Goal: Task Accomplishment & Management: Manage account settings

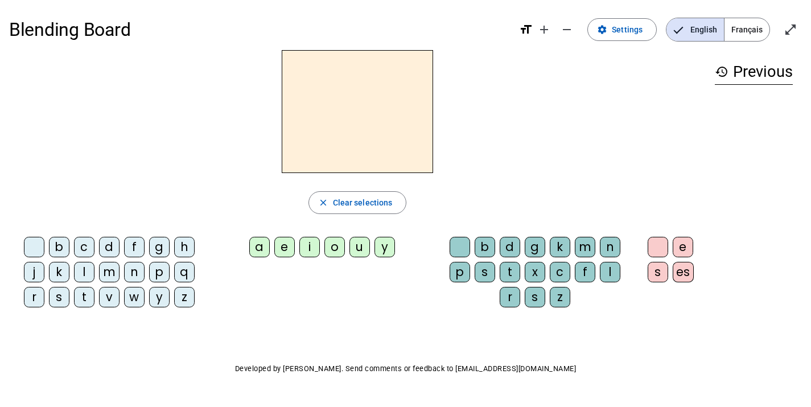
click at [749, 22] on span "Français" at bounding box center [747, 29] width 45 height 23
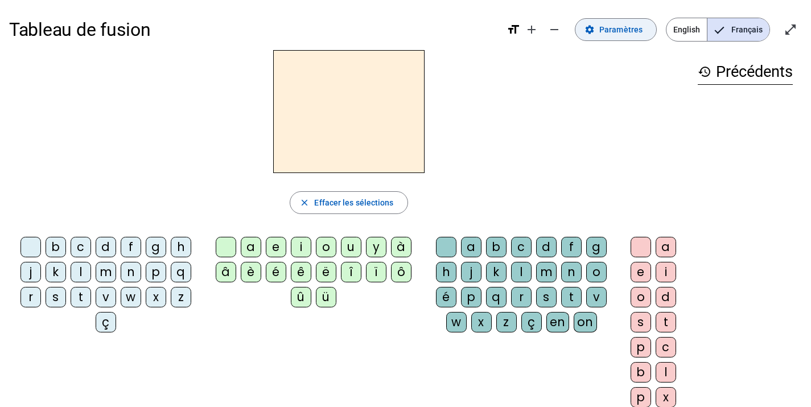
click at [623, 32] on span "Paramètres" at bounding box center [620, 30] width 43 height 14
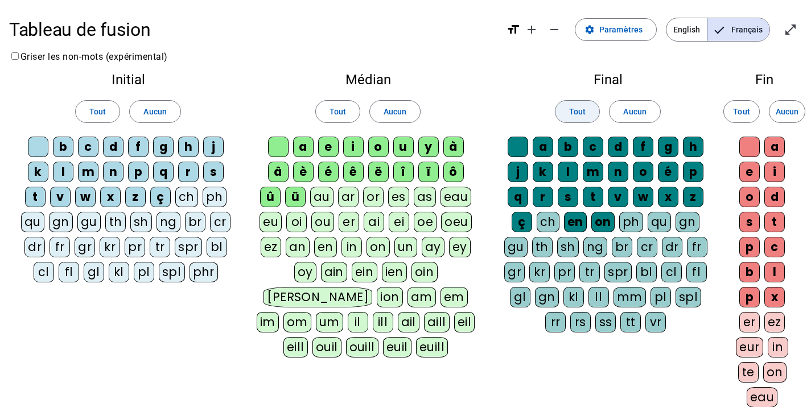
click at [573, 116] on span "Tout" at bounding box center [577, 112] width 17 height 14
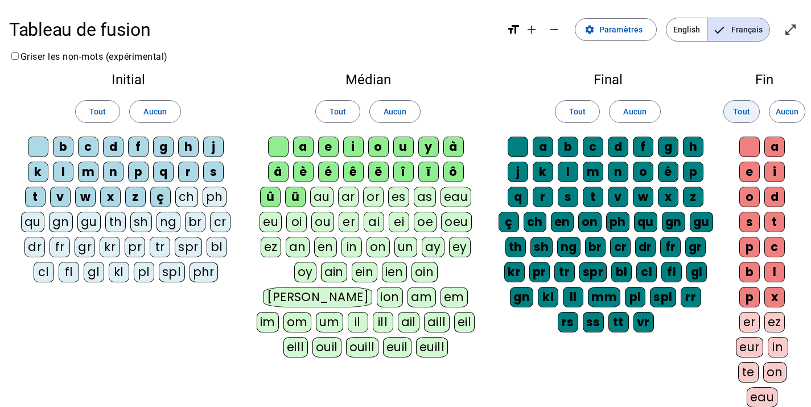
click at [746, 105] on span "Tout" at bounding box center [741, 112] width 17 height 14
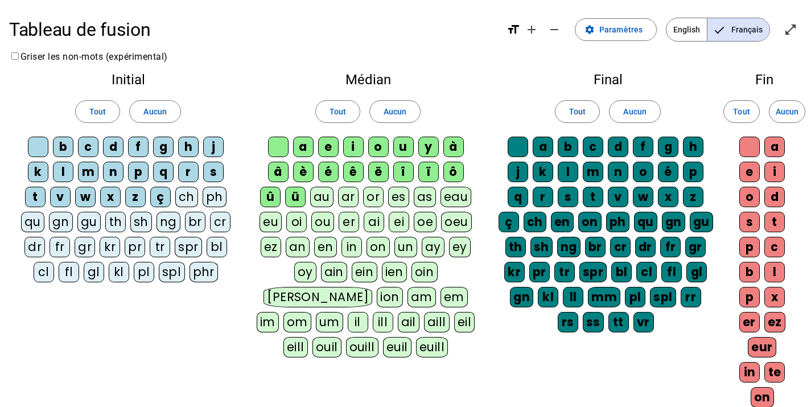
click at [337, 126] on div "Tout Aucun" at bounding box center [368, 112] width 224 height 32
click at [329, 118] on span at bounding box center [338, 111] width 44 height 27
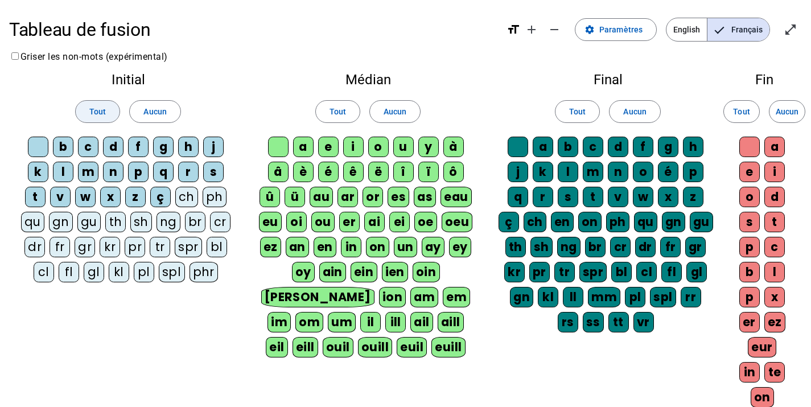
click at [102, 114] on span "Tout" at bounding box center [97, 112] width 17 height 14
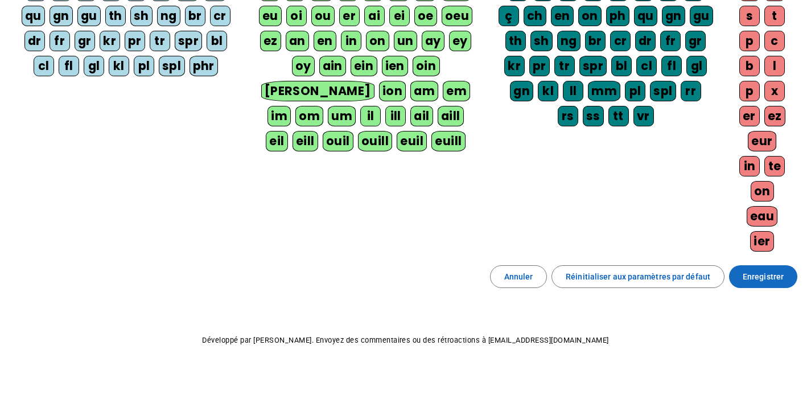
click at [747, 277] on span "Enregistrer" at bounding box center [763, 277] width 41 height 14
